Goal: Task Accomplishment & Management: Manage account settings

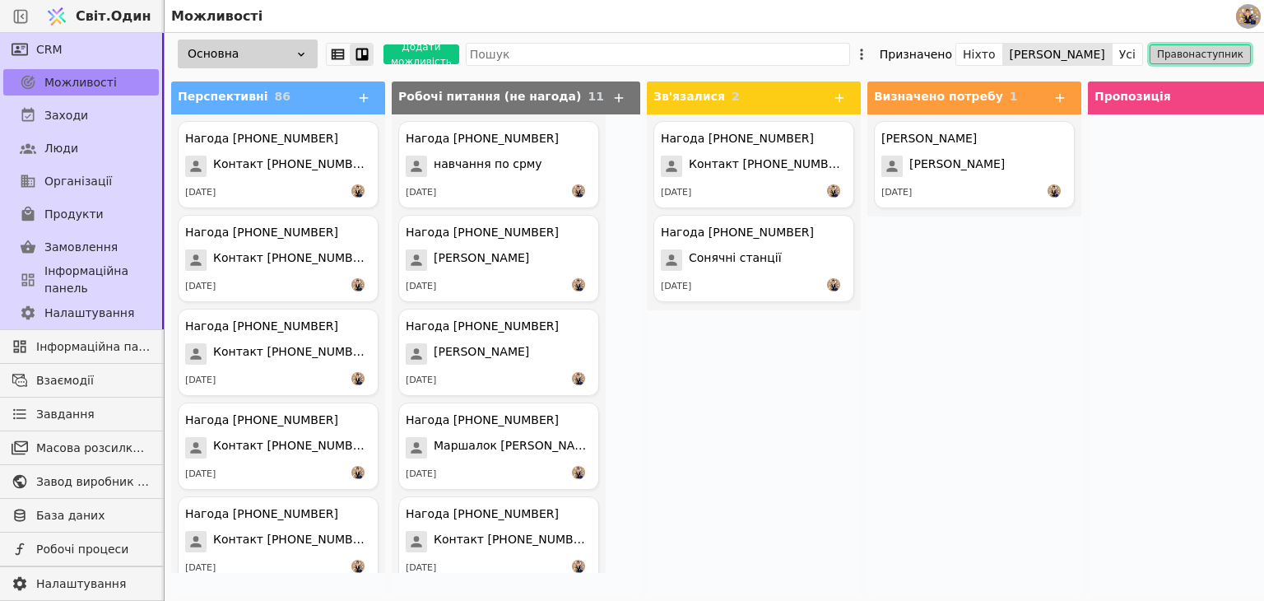
click at [1211, 50] on font "Правонаступник" at bounding box center [1200, 55] width 86 height 12
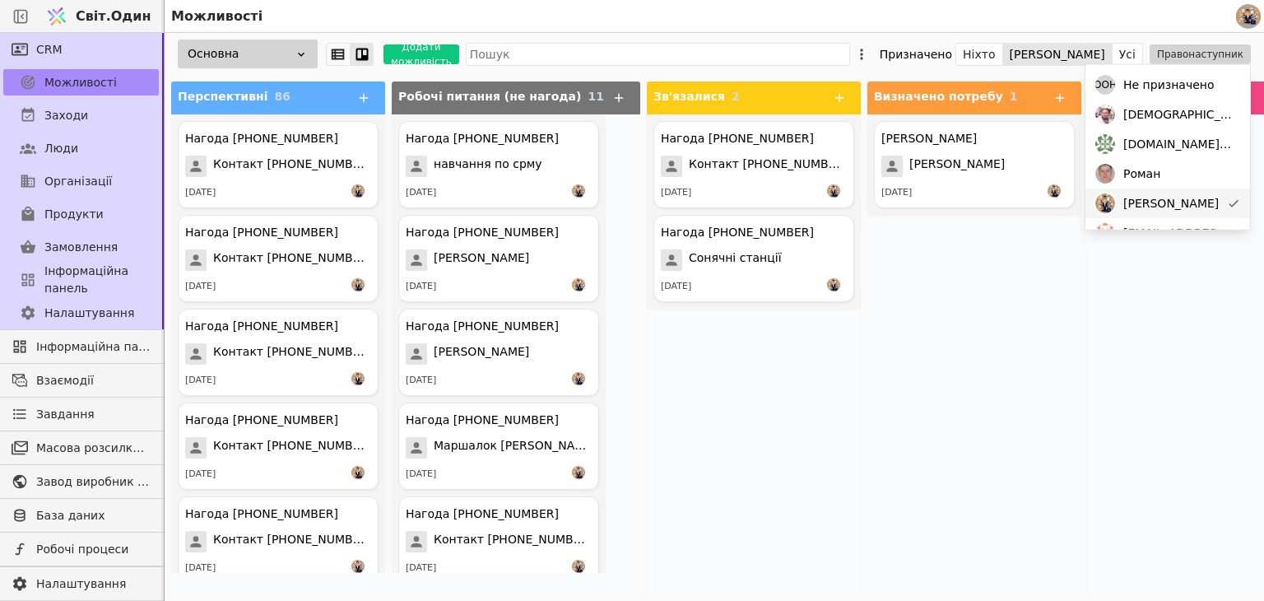
click at [1199, 199] on div "Микола" at bounding box center [1167, 203] width 165 height 30
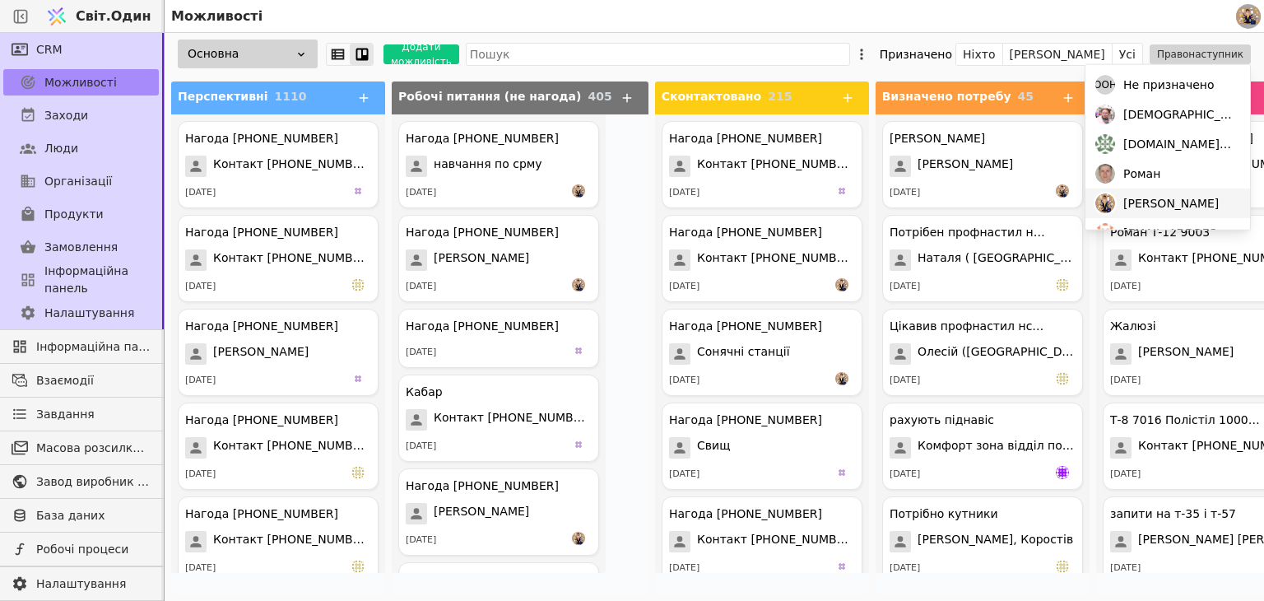
click at [1164, 206] on div "Микола" at bounding box center [1167, 203] width 165 height 30
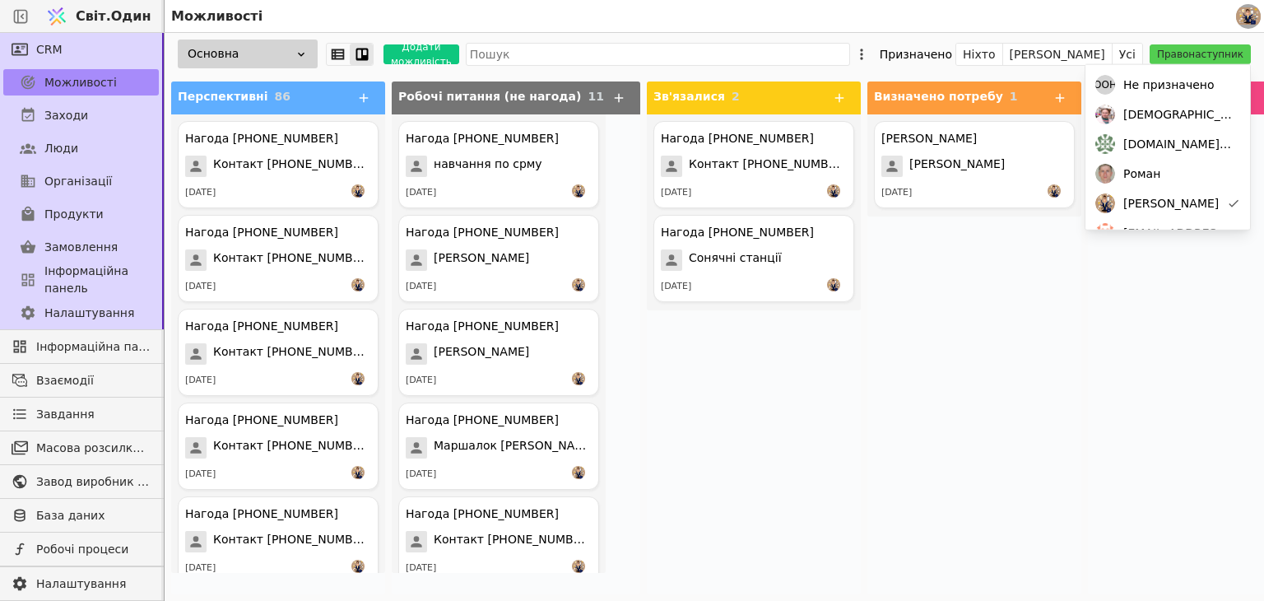
click at [685, 457] on div "Нагода +380966261072 Контакт +380966261072 25.07.2025 Нагода +380932886333 Соня…" at bounding box center [754, 354] width 214 height 480
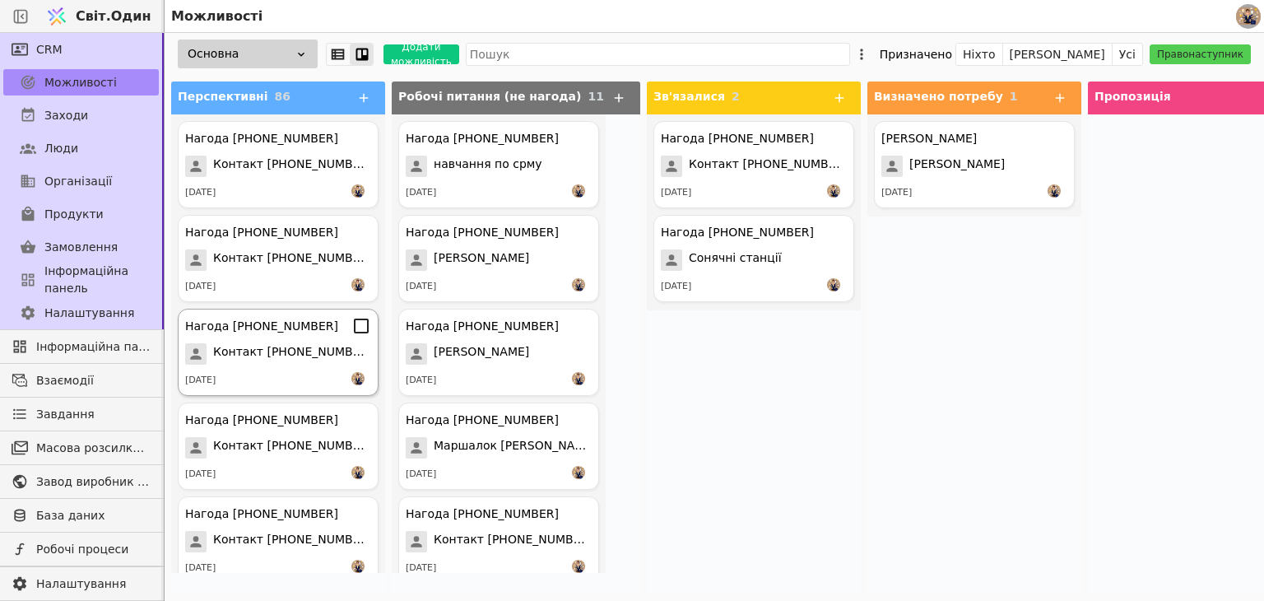
click at [318, 371] on div "Нагода +380443233533 Контакт +380443233533 22.08.2025" at bounding box center [278, 352] width 201 height 87
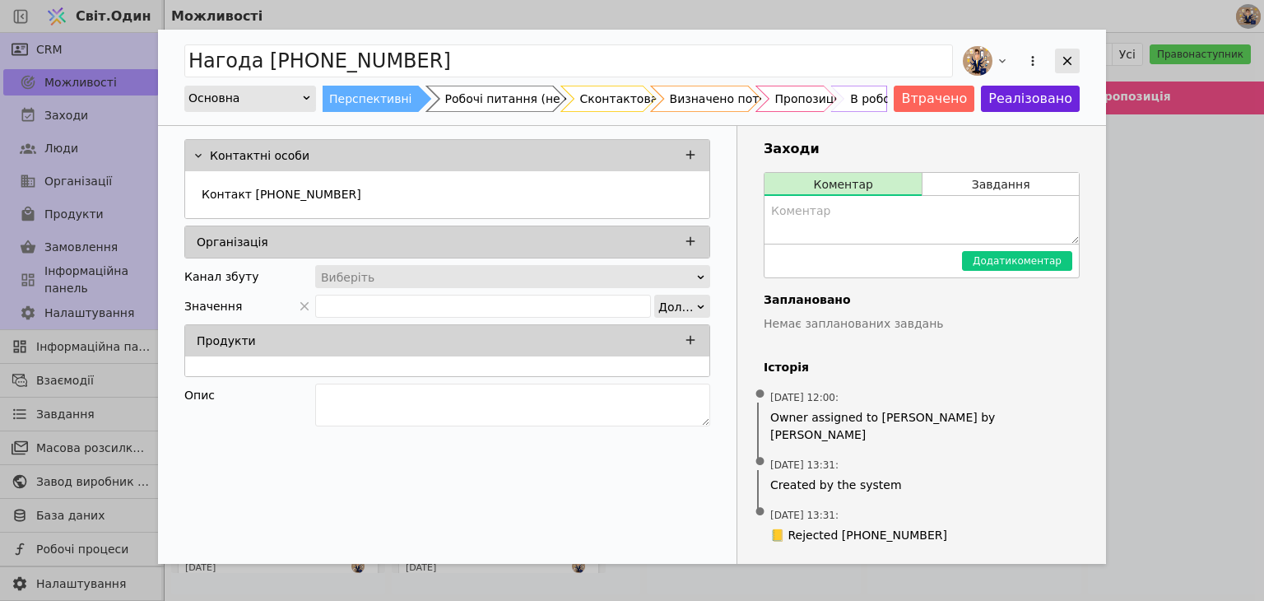
click at [1061, 59] on icon "Додати можливість" at bounding box center [1067, 60] width 15 height 15
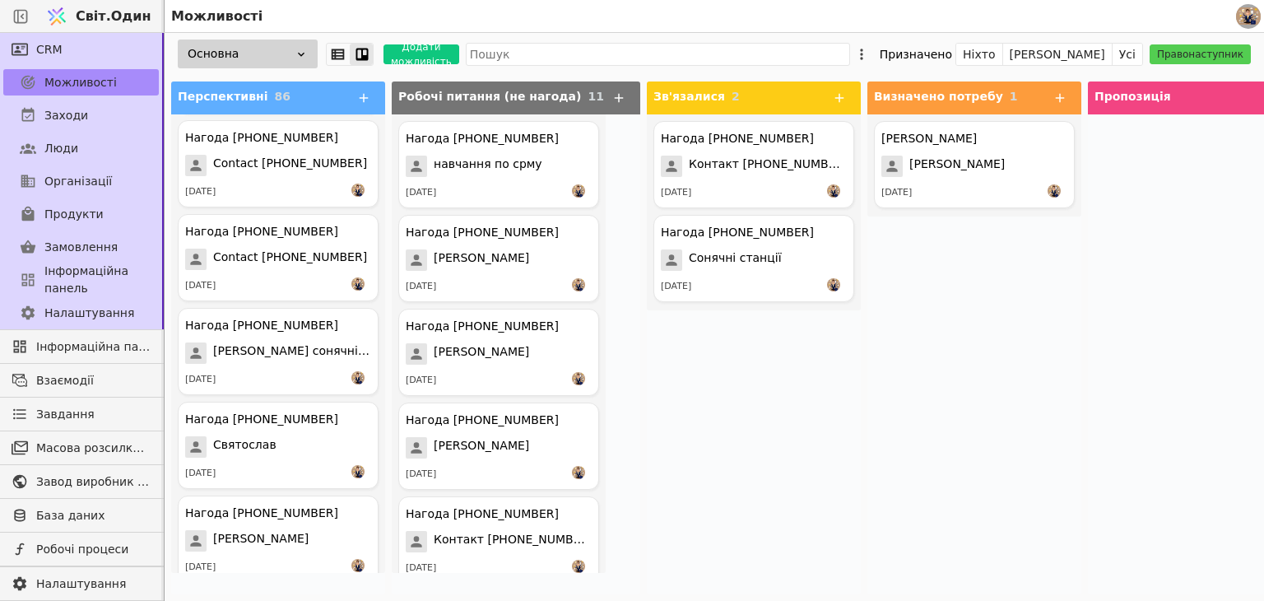
scroll to position [7615, 0]
drag, startPoint x: 1080, startPoint y: 402, endPoint x: 1064, endPoint y: 369, distance: 37.5
click at [1088, 397] on div at bounding box center [1195, 354] width 214 height 480
